Goal: Complete application form

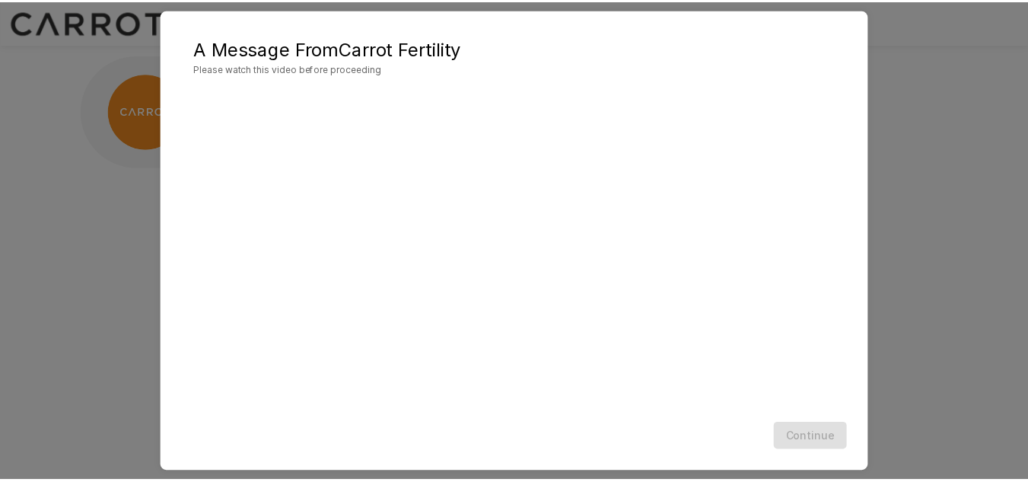
scroll to position [44, 0]
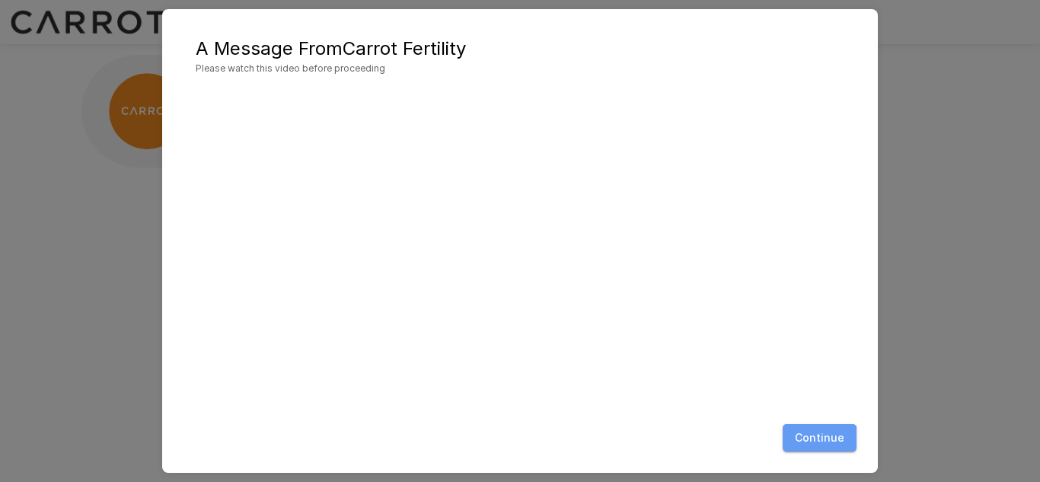
click at [818, 442] on button "Continue" at bounding box center [819, 438] width 74 height 28
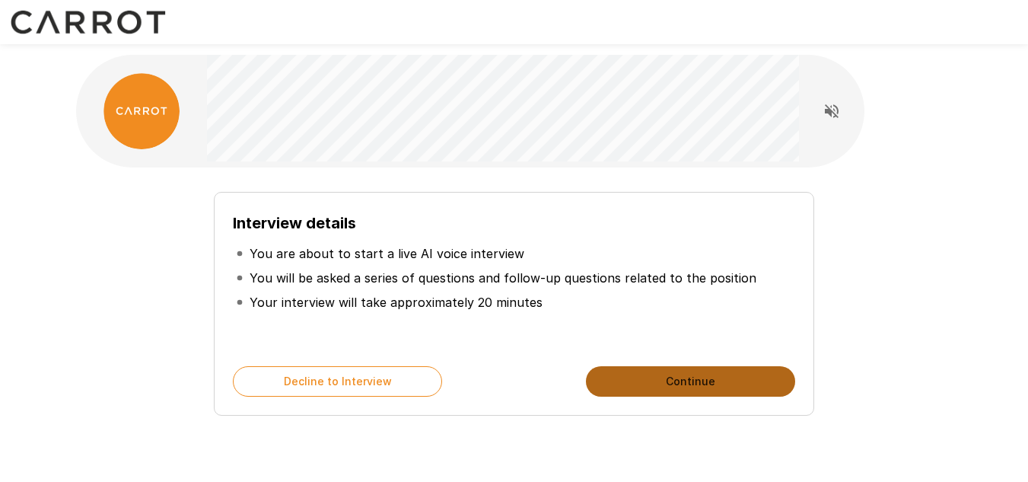
click at [722, 387] on button "Continue" at bounding box center [690, 381] width 209 height 30
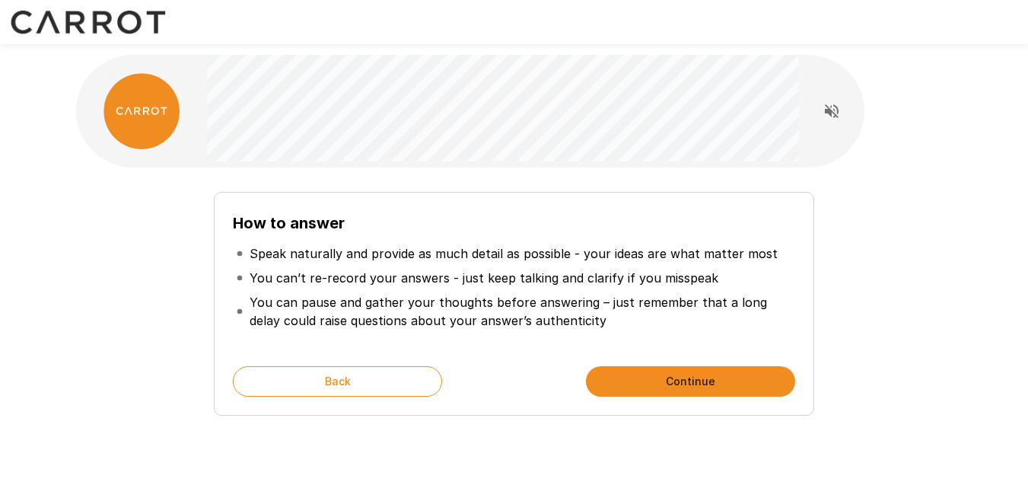
click at [724, 386] on button "Continue" at bounding box center [690, 381] width 209 height 30
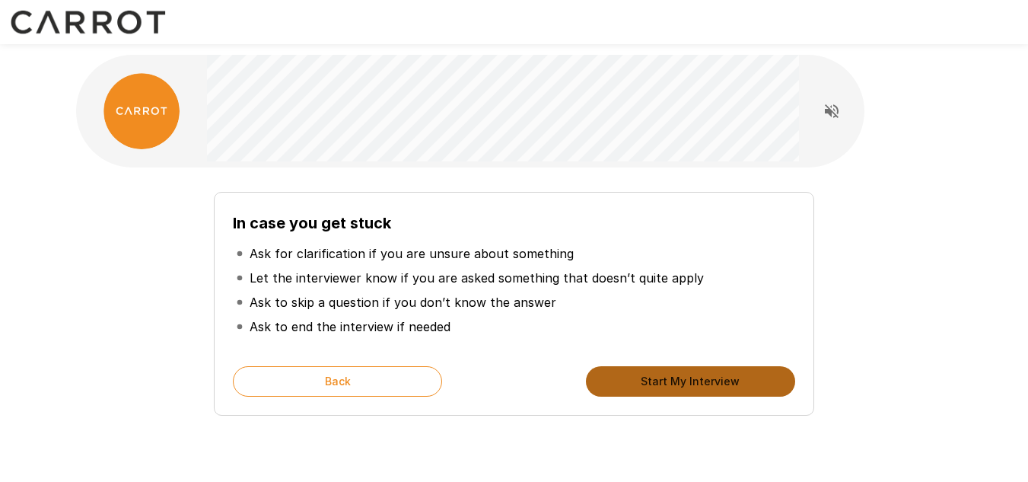
click at [724, 386] on button "Start My Interview" at bounding box center [690, 381] width 209 height 30
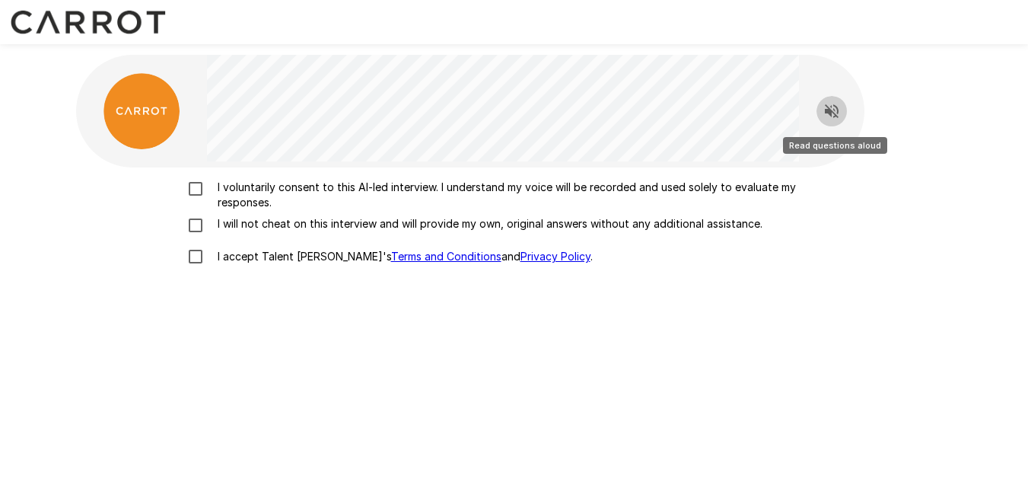
click at [837, 113] on icon "Read questions aloud" at bounding box center [832, 111] width 18 height 18
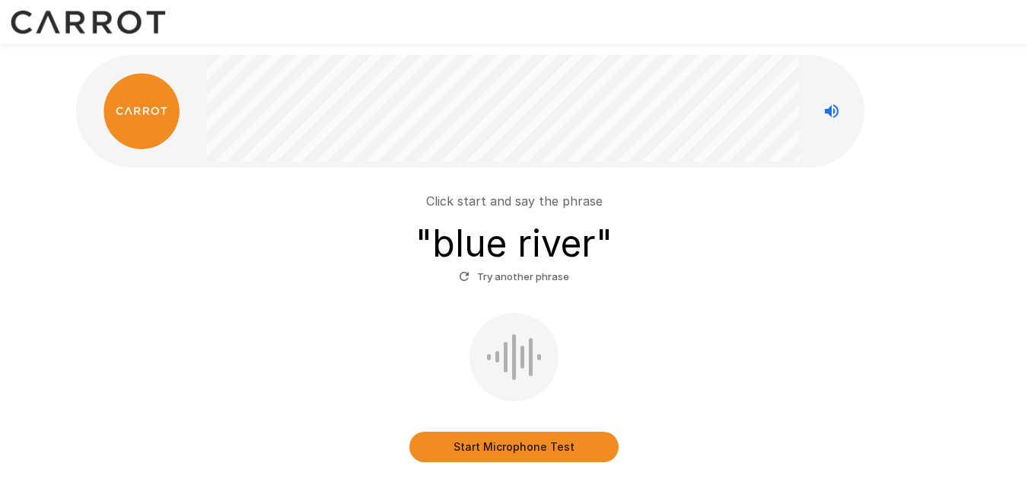
scroll to position [65, 0]
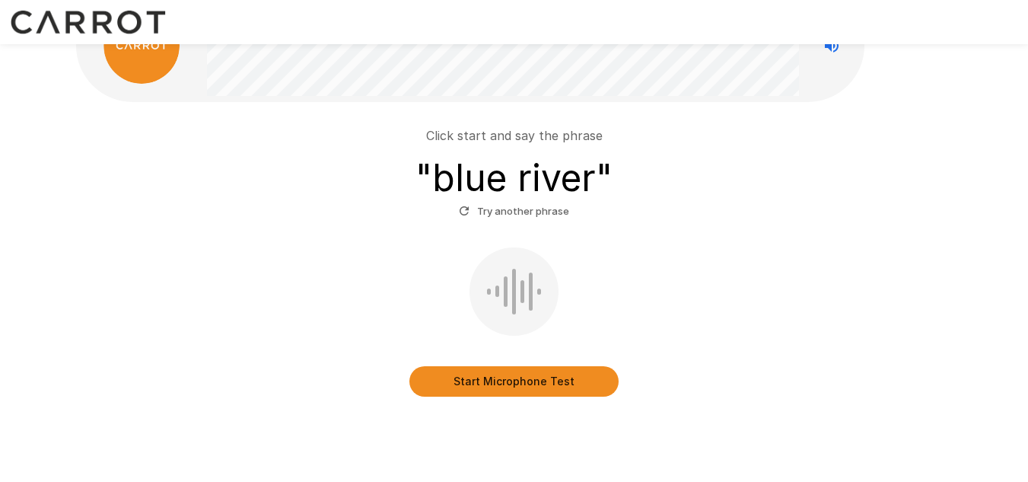
click at [518, 378] on button "Start Microphone Test" at bounding box center [513, 381] width 209 height 30
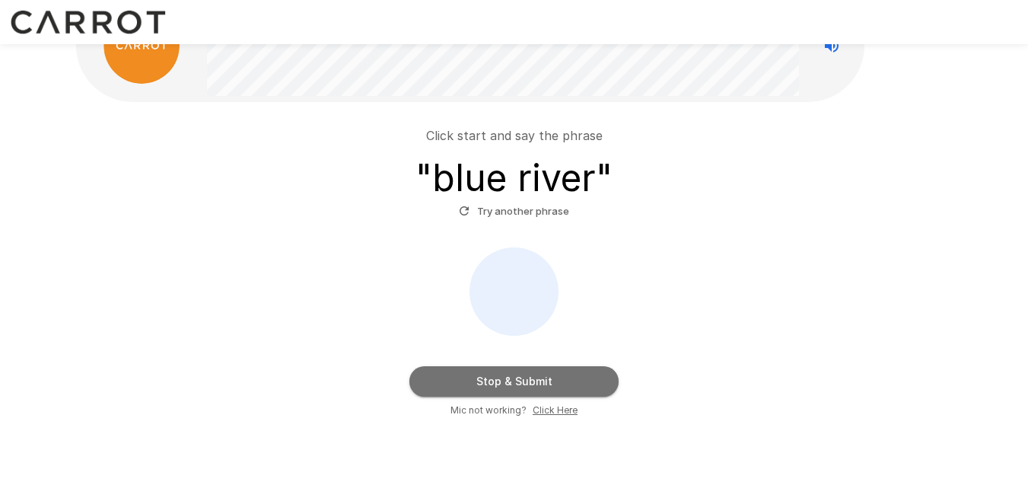
click at [518, 378] on button "Stop & Submit" at bounding box center [513, 381] width 209 height 30
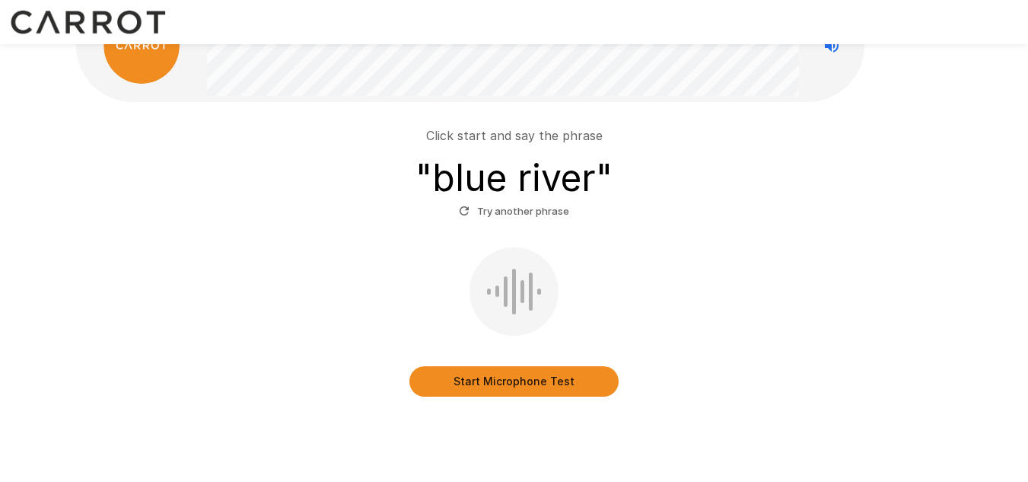
scroll to position [49, 0]
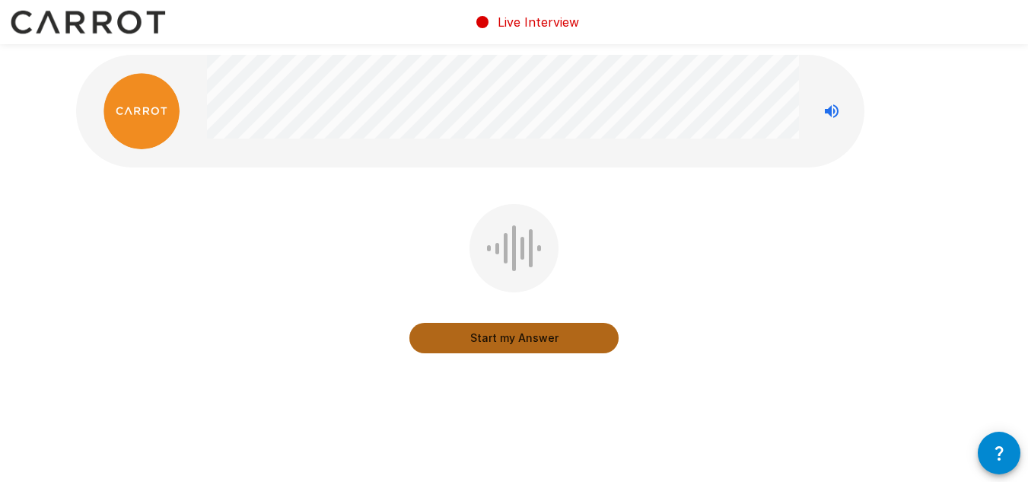
click at [546, 338] on button "Start my Answer" at bounding box center [513, 338] width 209 height 30
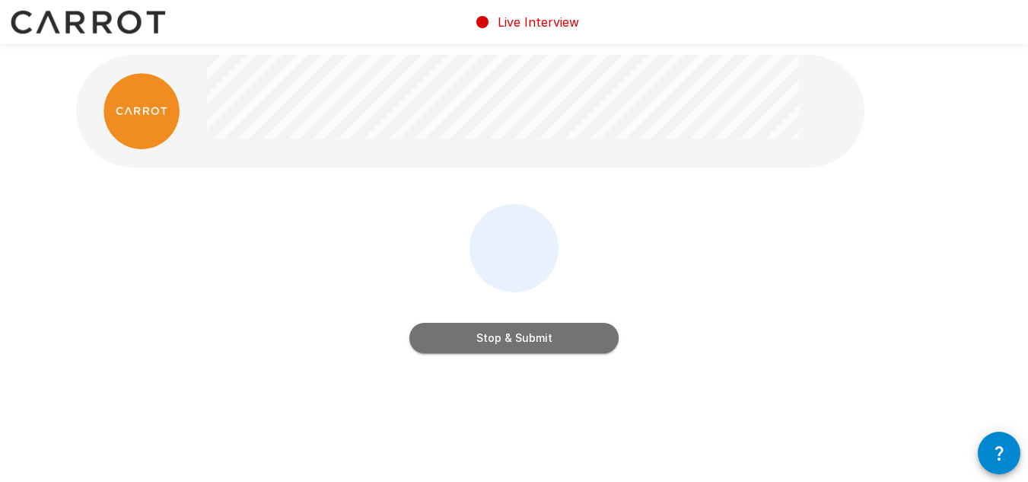
click at [546, 338] on button "Stop & Submit" at bounding box center [513, 338] width 209 height 30
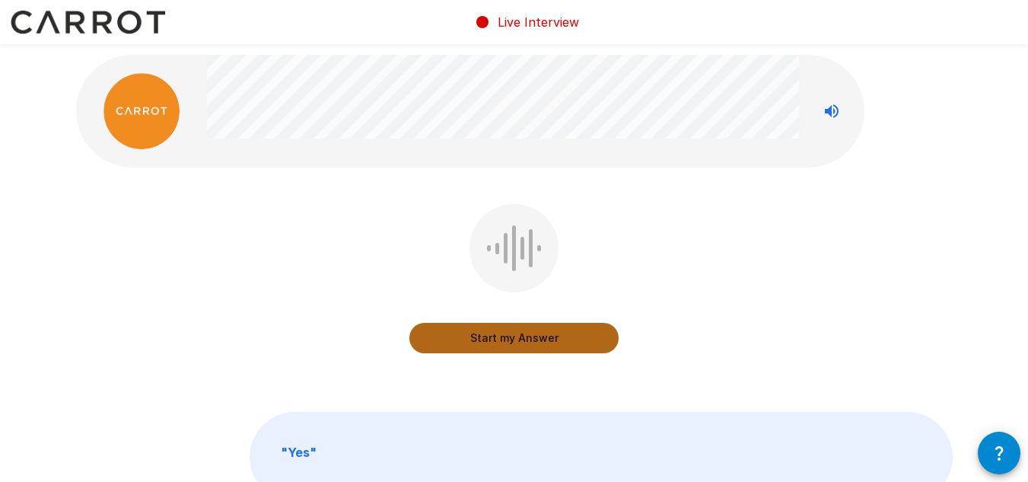
click at [546, 338] on button "Start my Answer" at bounding box center [513, 338] width 209 height 30
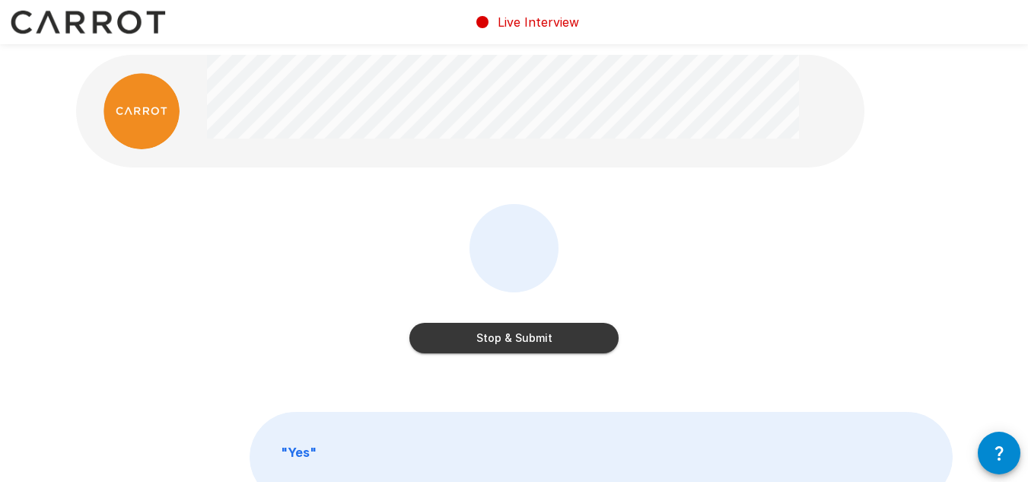
click at [546, 338] on button "Stop & Submit" at bounding box center [513, 338] width 209 height 30
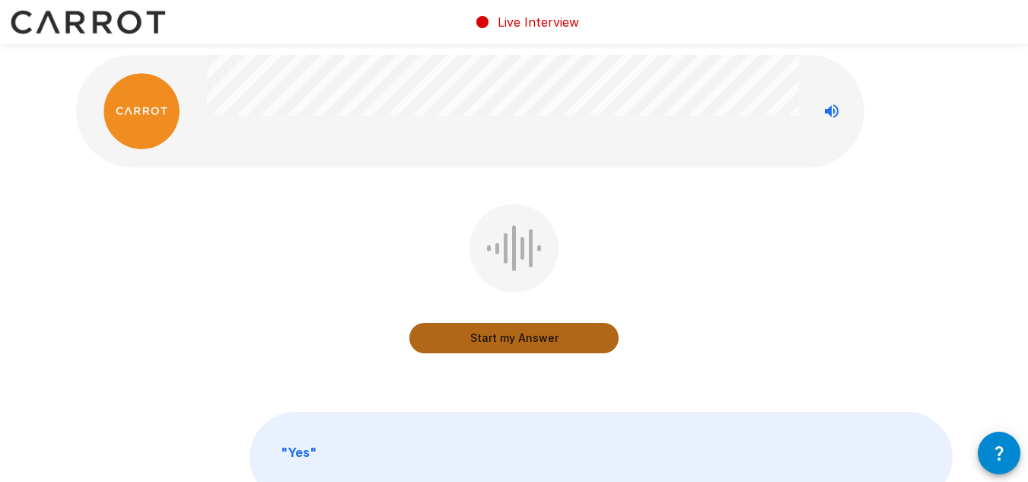
click at [546, 338] on button "Start my Answer" at bounding box center [513, 338] width 209 height 30
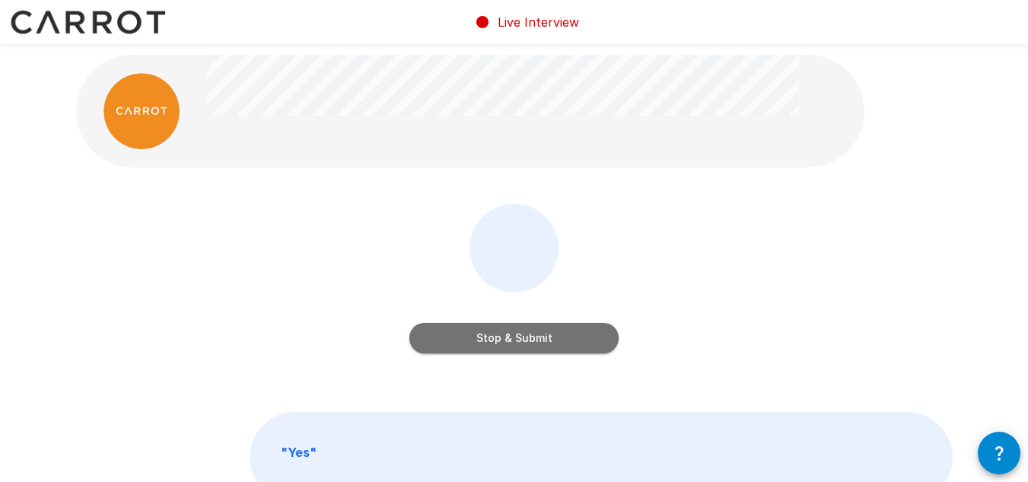
click at [546, 338] on button "Stop & Submit" at bounding box center [513, 338] width 209 height 30
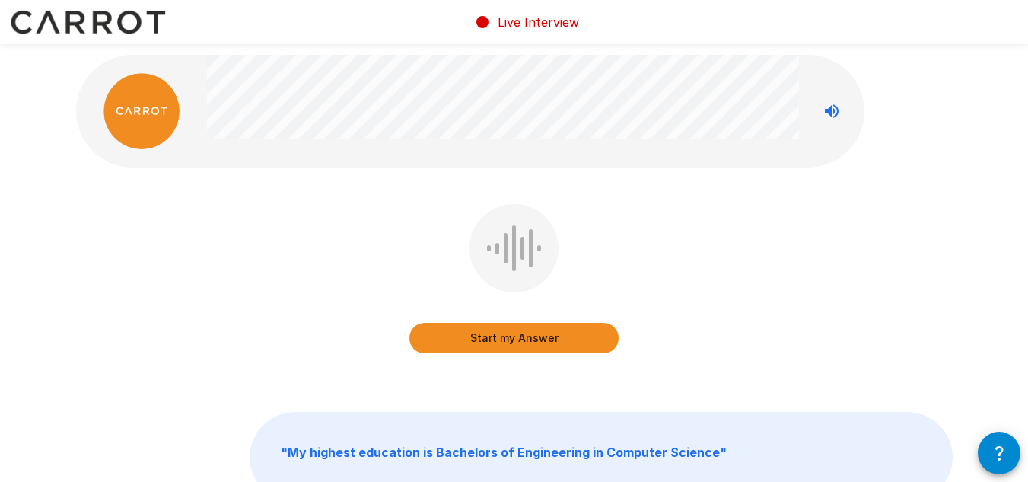
click at [549, 335] on button "Start my Answer" at bounding box center [513, 338] width 209 height 30
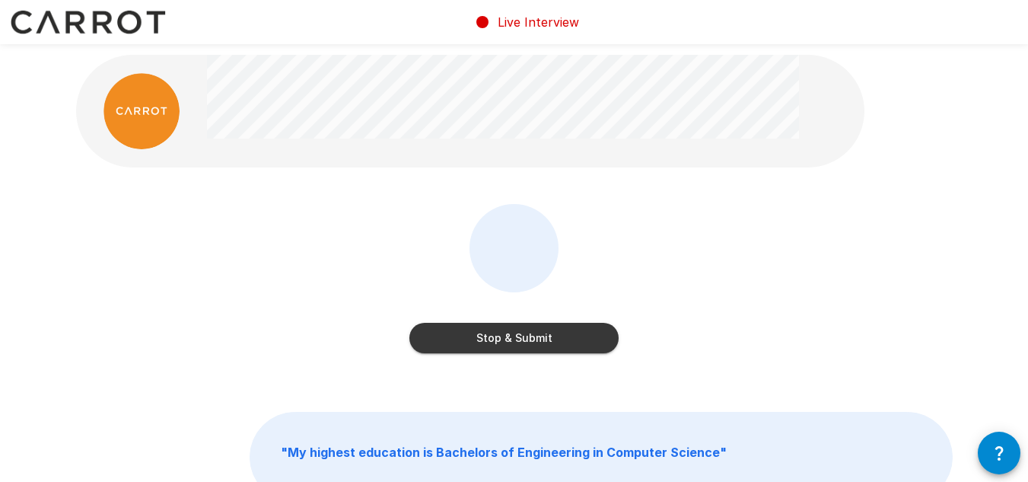
click at [520, 335] on button "Stop & Submit" at bounding box center [513, 338] width 209 height 30
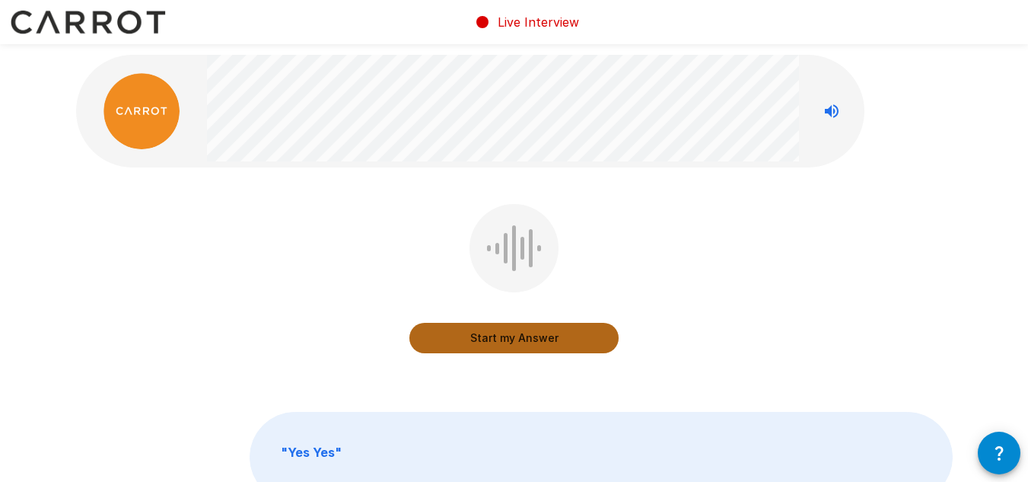
click at [496, 339] on button "Start my Answer" at bounding box center [513, 338] width 209 height 30
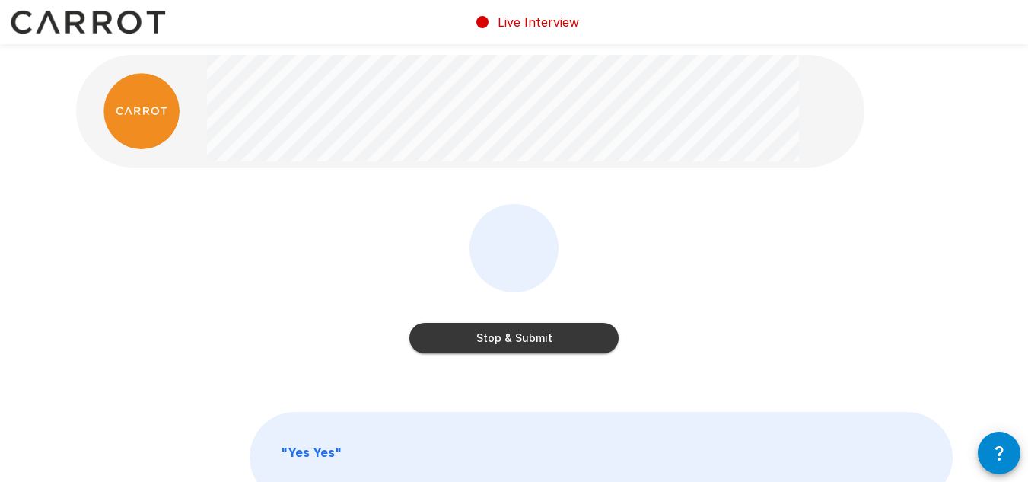
click at [496, 339] on button "Stop & Submit" at bounding box center [513, 338] width 209 height 30
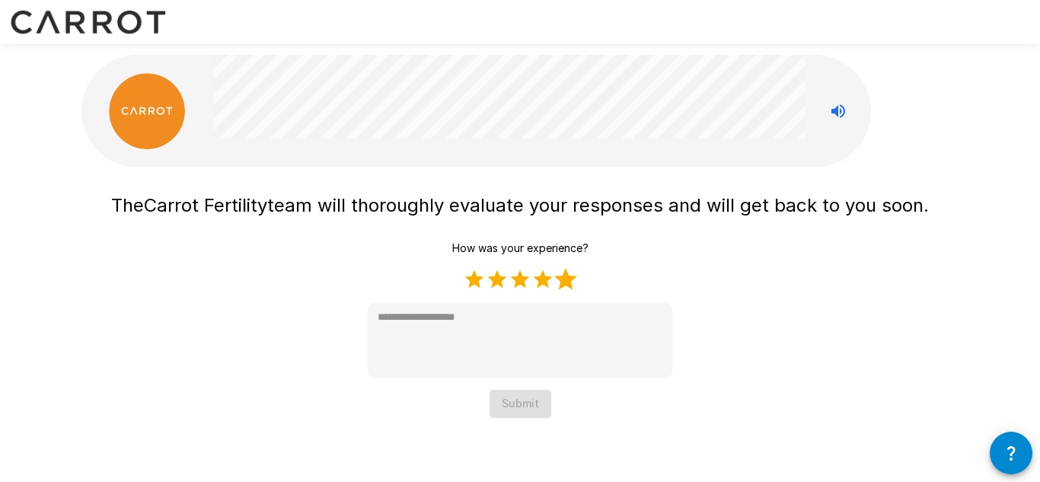
click at [563, 279] on label "5 Stars" at bounding box center [565, 279] width 23 height 23
type textarea "*"
click at [512, 407] on button "Submit" at bounding box center [520, 404] width 62 height 28
